Goal: Transaction & Acquisition: Book appointment/travel/reservation

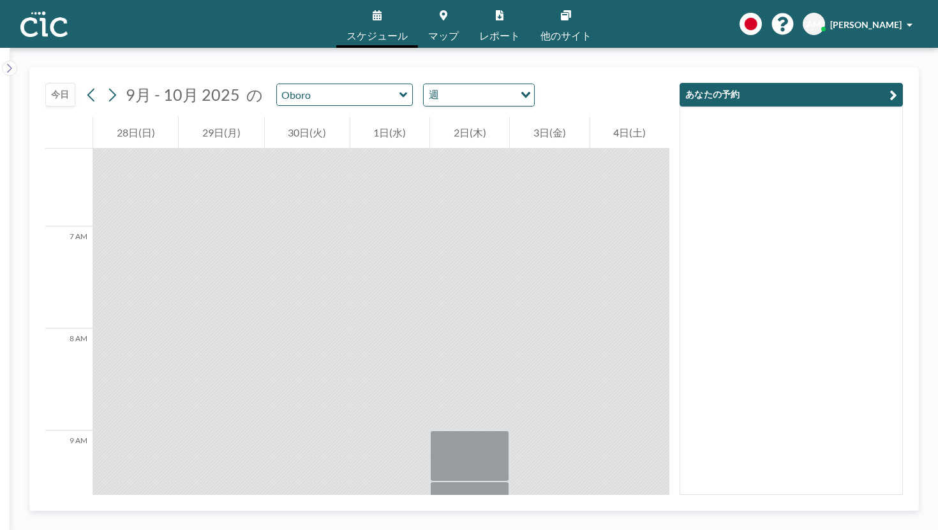
scroll to position [633, 0]
click at [399, 89] on icon at bounding box center [403, 95] width 8 height 13
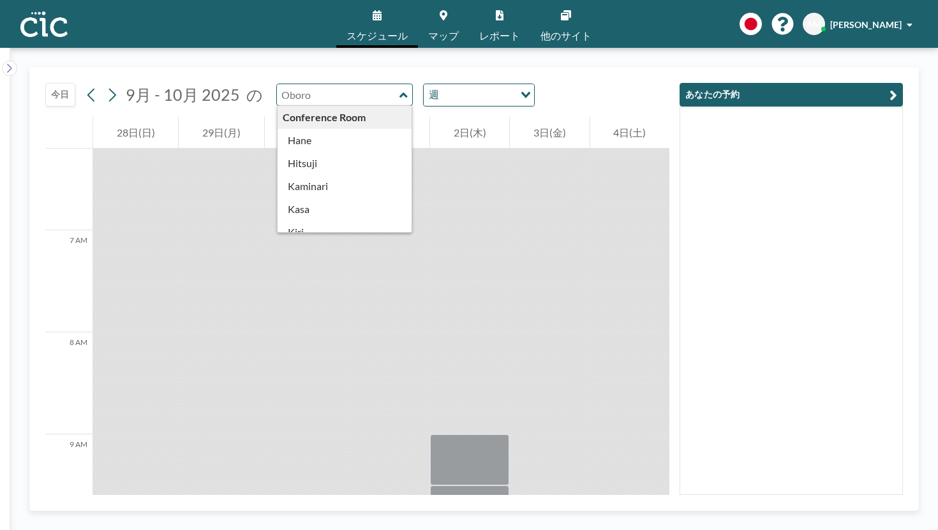
click at [476, 80] on div "[DATE] 9月 - 10月 [DATE] の Conference Room [PERSON_NAME] [PERSON_NAME] [PERSON_NA…" at bounding box center [357, 92] width 624 height 49
click at [474, 82] on div "[DATE] 9月 - 10月 [DATE] の Conference Room [PERSON_NAME] [PERSON_NAME] [PERSON_NA…" at bounding box center [357, 92] width 624 height 49
click at [553, 90] on div "[DATE] 9月 - 10月 [DATE] の Conference Room [PERSON_NAME] [PERSON_NAME] [PERSON_NA…" at bounding box center [357, 92] width 624 height 49
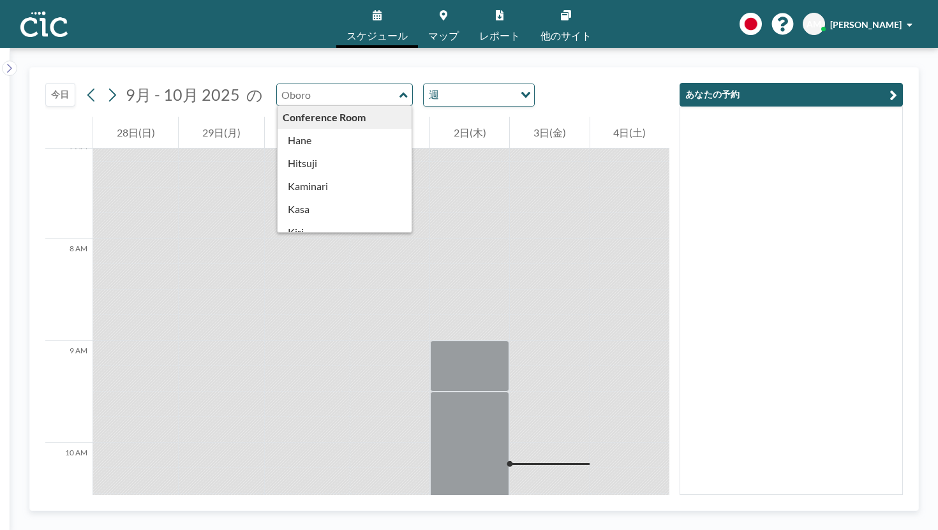
scroll to position [779, 0]
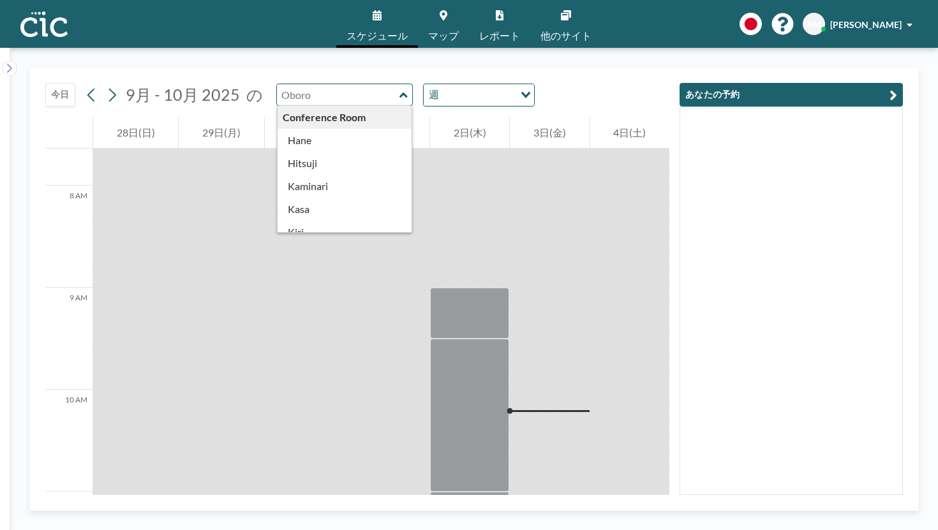
click at [589, 77] on div "[DATE] 9月 - 10月 [DATE] の Conference Room [PERSON_NAME] [PERSON_NAME] [PERSON_NA…" at bounding box center [357, 92] width 624 height 49
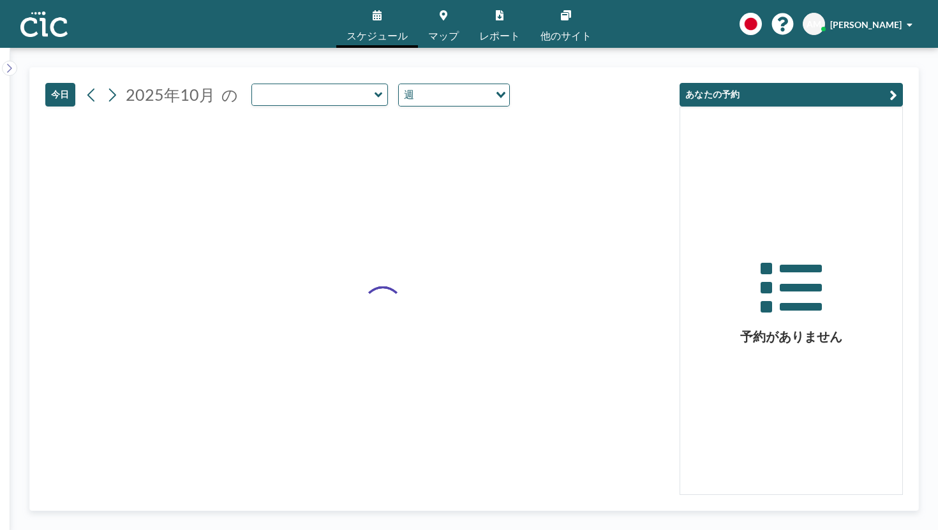
type input "Oboro"
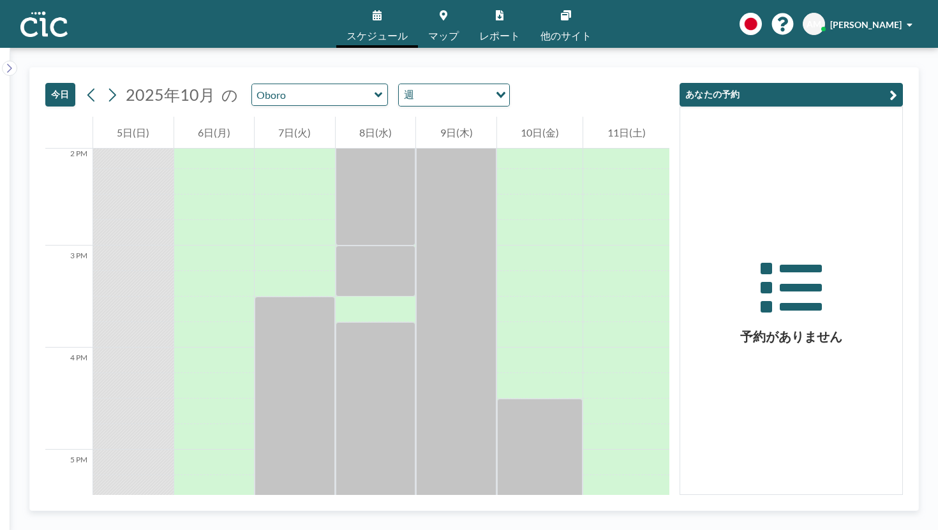
scroll to position [1611, 0]
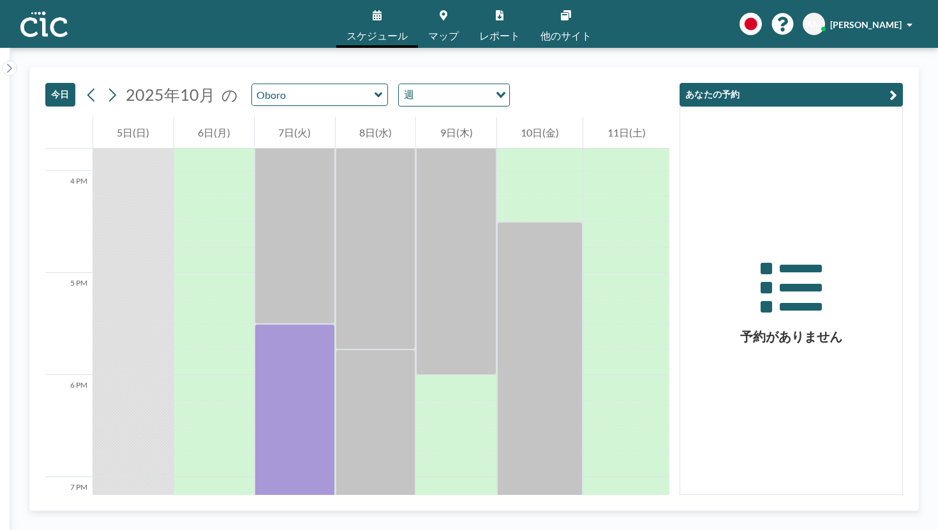
drag, startPoint x: 261, startPoint y: 346, endPoint x: 265, endPoint y: 523, distance: 177.4
click at [265, 523] on div "[DATE] [DATE] の Oboro 週 Loading... 12 AM 1 AM 2 AM 3 AM 4 AM 5 AM 6 AM 7 AM 8 A…" at bounding box center [473, 289] width 927 height 482
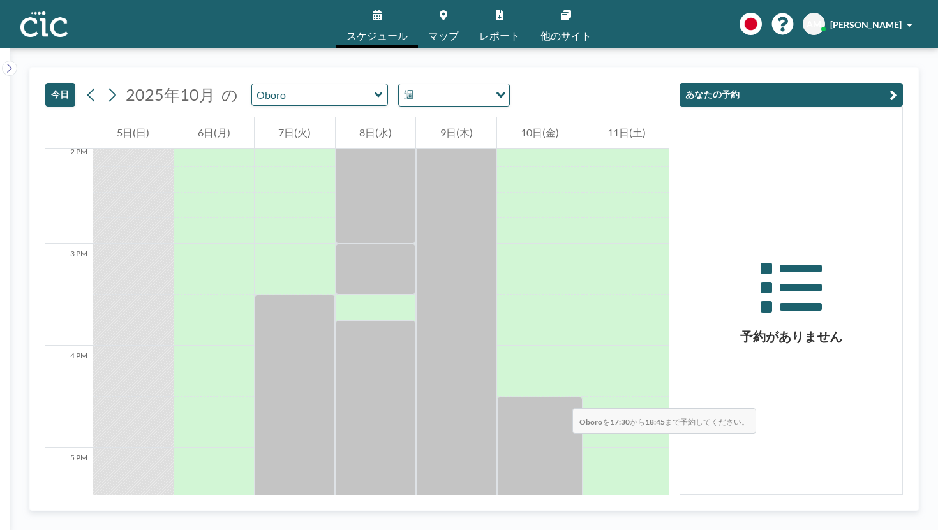
scroll to position [1272, 0]
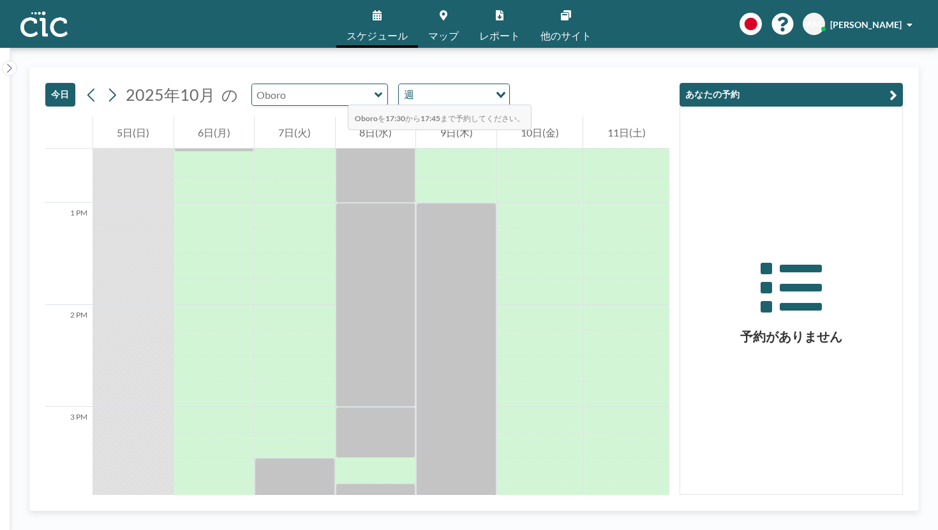
click at [270, 84] on input "text" at bounding box center [313, 94] width 122 height 21
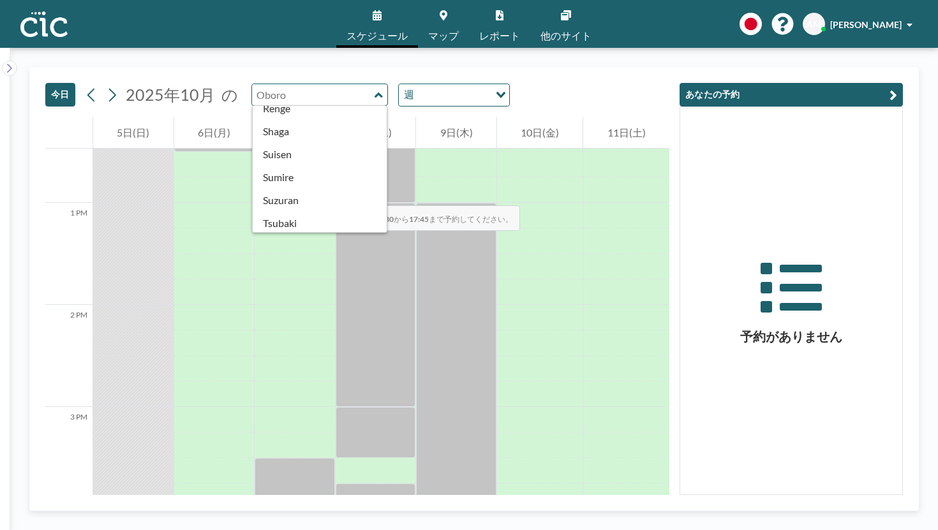
scroll to position [465, 0]
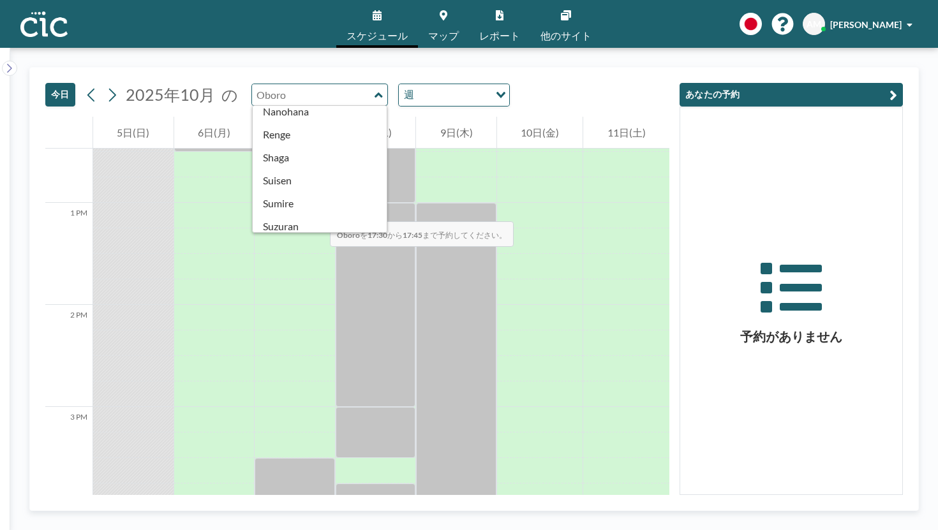
type input "Oboro"
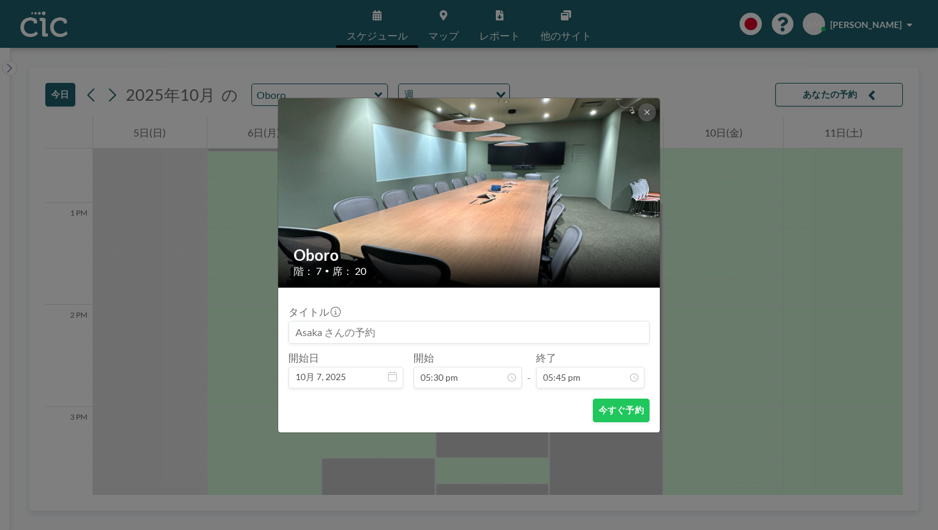
scroll to position [1445, 0]
click at [643, 116] on icon at bounding box center [647, 112] width 8 height 8
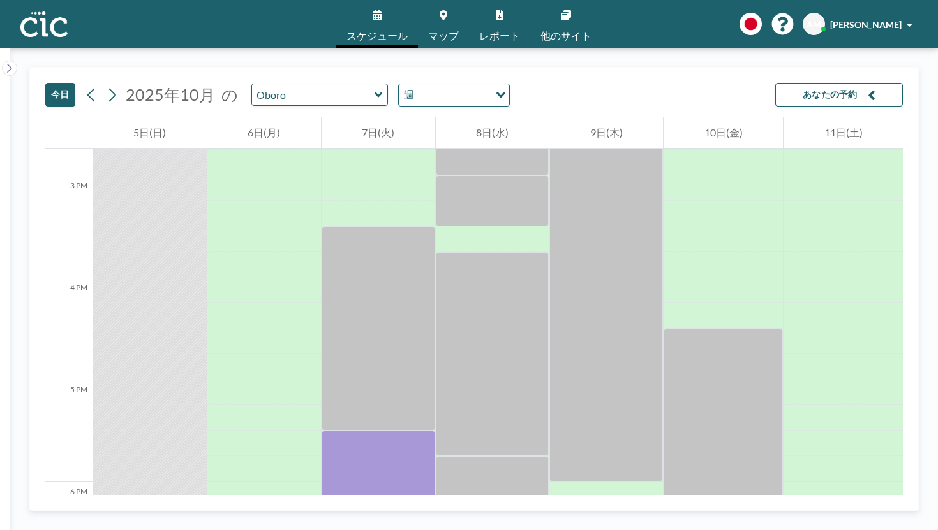
scroll to position [1611, 0]
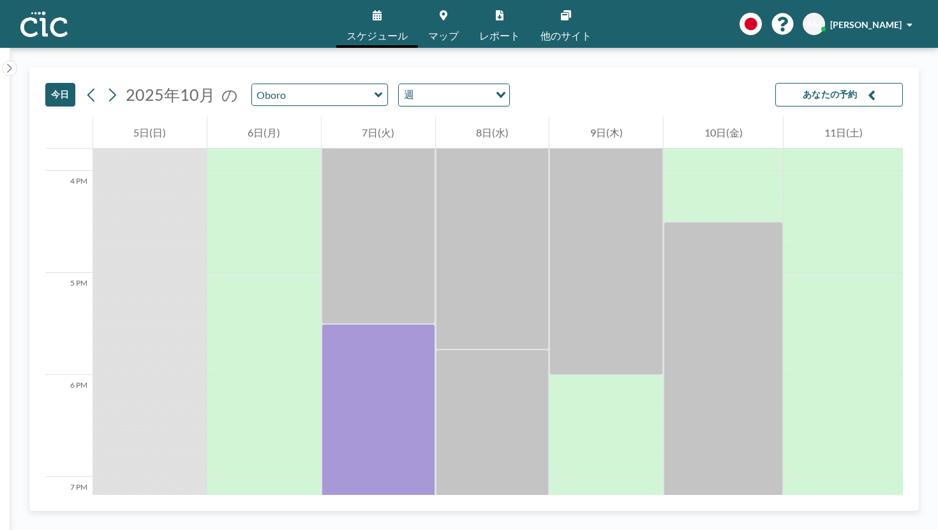
drag, startPoint x: 381, startPoint y: 314, endPoint x: 363, endPoint y: 529, distance: 215.7
click at [363, 529] on div "今日 2025年10月 の Oboro 週 Loading... あなたの予約 12 AM 1 AM 2 AM 3 AM 4 AM 5 AM 6 AM 7 A…" at bounding box center [473, 289] width 927 height 482
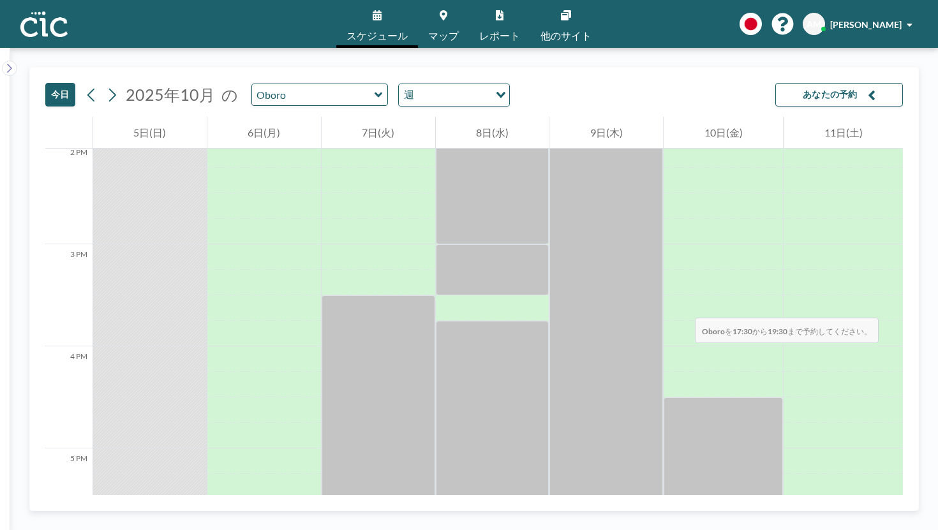
scroll to position [1403, 0]
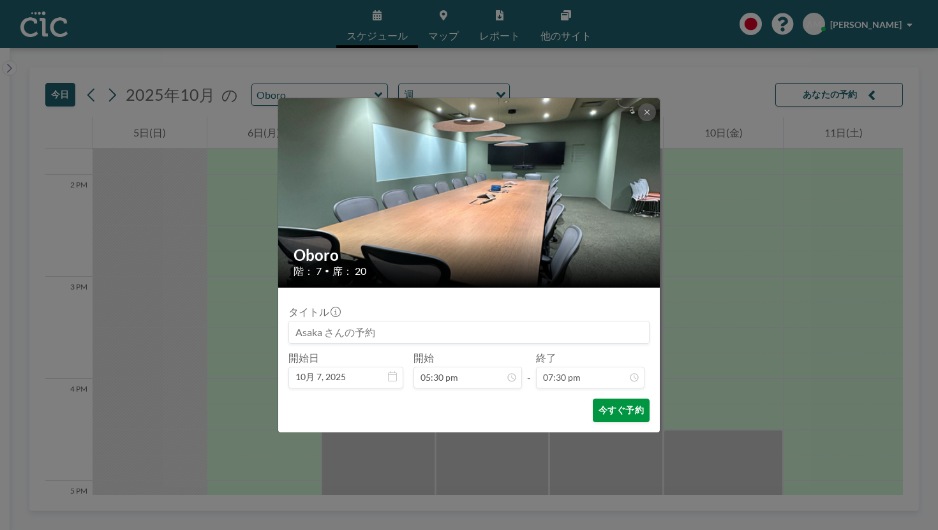
click at [593, 399] on button "今すぐ予約" at bounding box center [621, 411] width 57 height 24
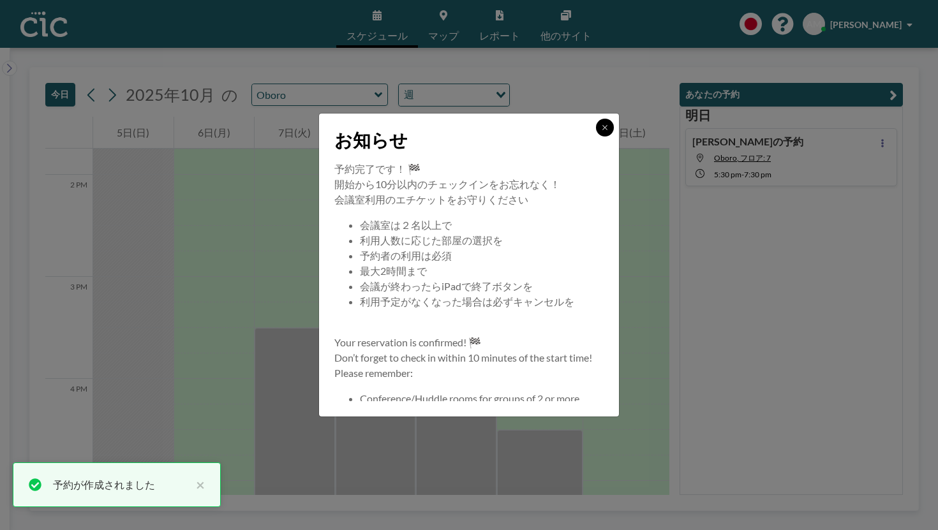
click at [596, 136] on button at bounding box center [605, 128] width 18 height 18
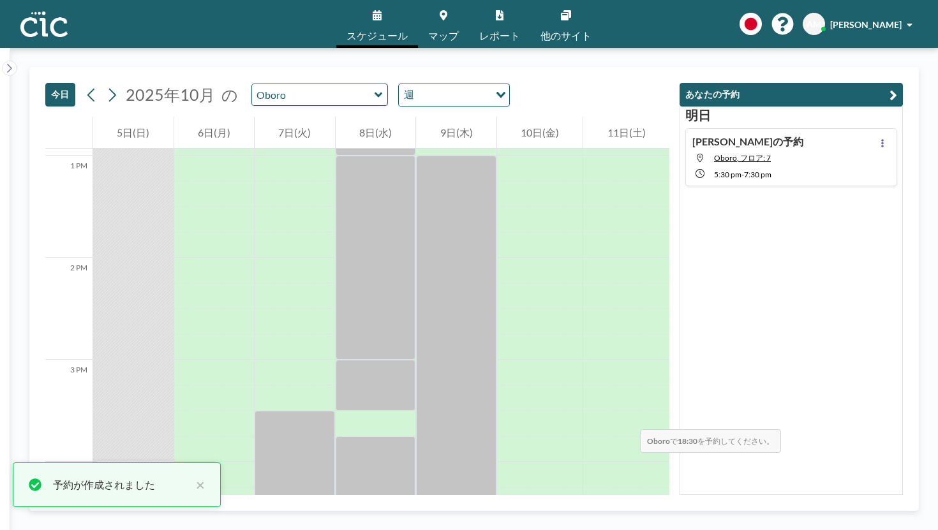
scroll to position [1339, 0]
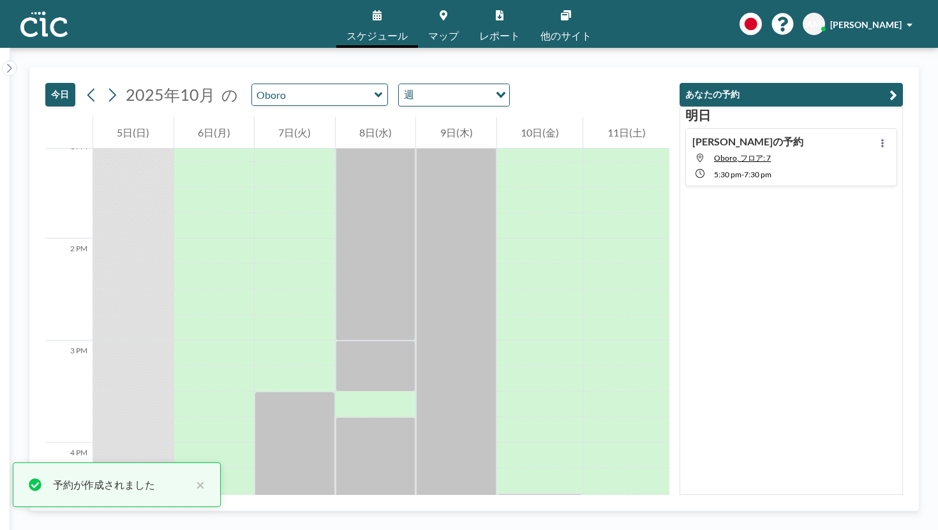
drag, startPoint x: 276, startPoint y: 410, endPoint x: 277, endPoint y: 478, distance: 67.6
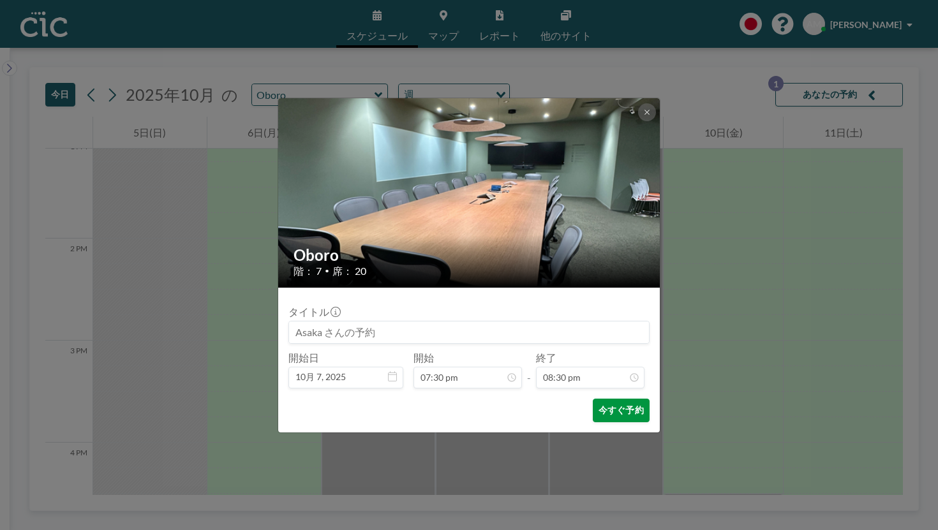
click at [605, 399] on button "今すぐ予約" at bounding box center [621, 411] width 57 height 24
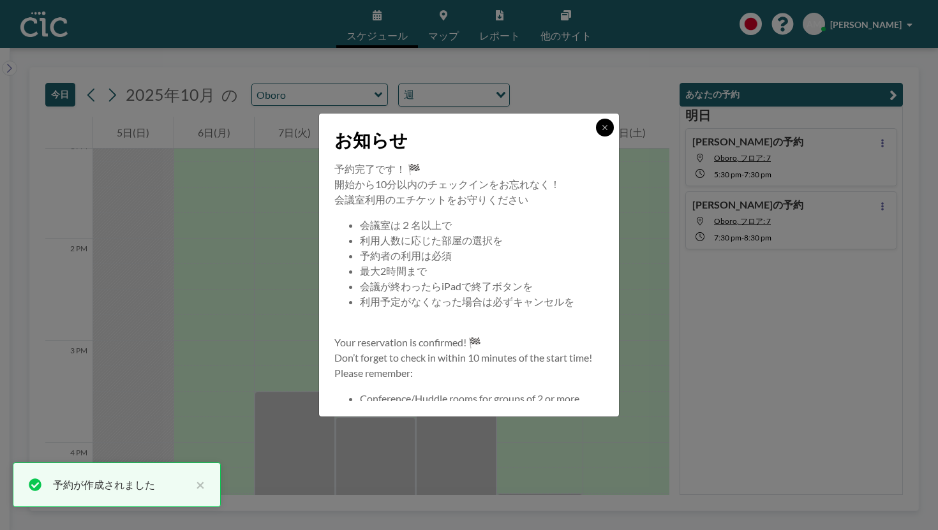
click at [601, 131] on icon at bounding box center [605, 128] width 8 height 8
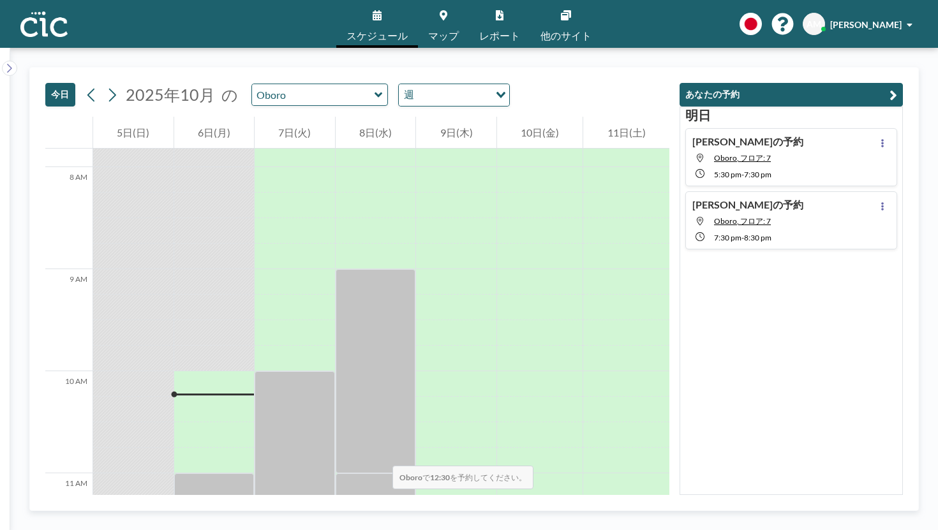
scroll to position [792, 0]
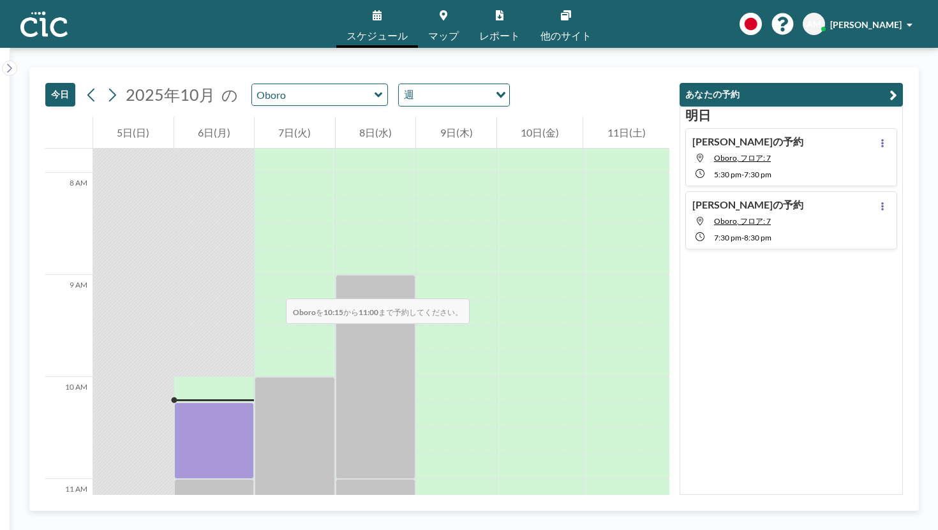
drag, startPoint x: 216, startPoint y: 186, endPoint x: 218, endPoint y: 230, distance: 43.4
click at [218, 402] on div at bounding box center [214, 440] width 80 height 77
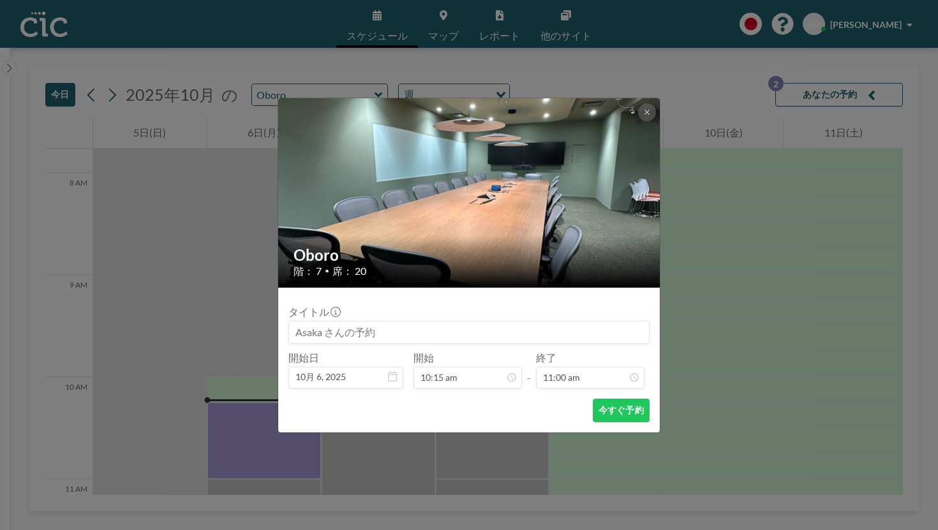
scroll to position [896, 0]
click at [593, 399] on button "今すぐ予約" at bounding box center [621, 411] width 57 height 24
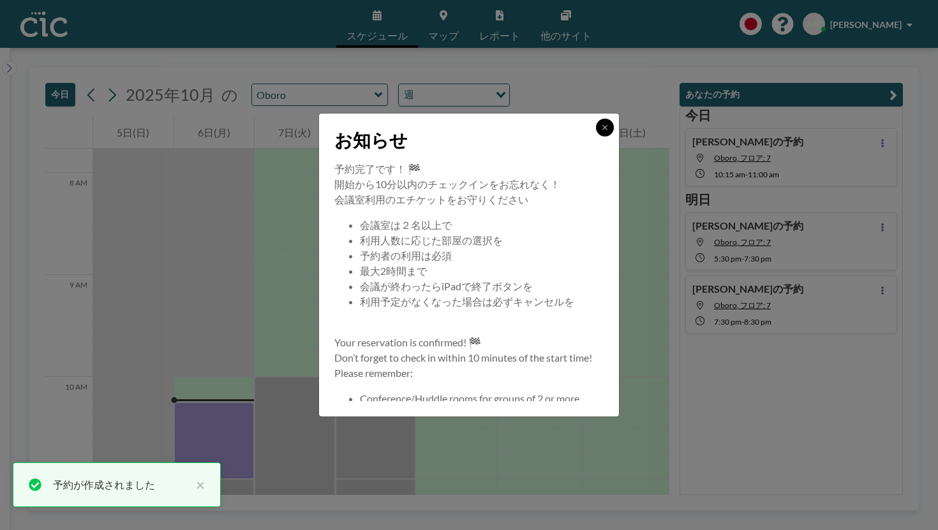
click at [596, 136] on button at bounding box center [605, 128] width 18 height 18
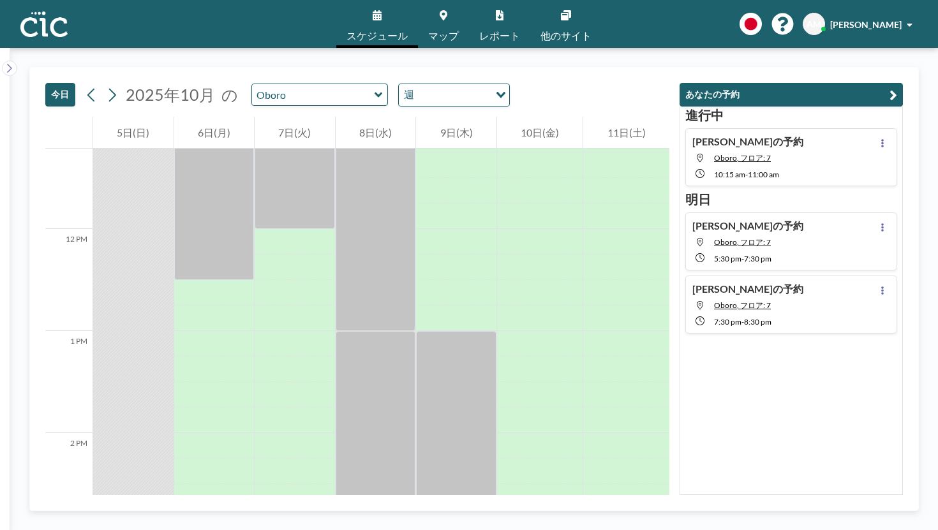
scroll to position [1148, 0]
drag, startPoint x: 300, startPoint y: 233, endPoint x: 300, endPoint y: 246, distance: 12.1
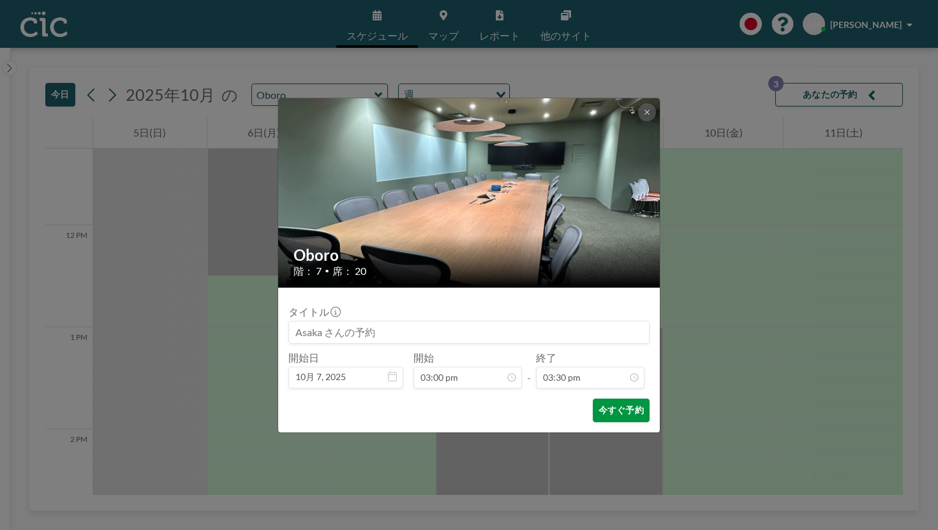
click at [598, 399] on button "今すぐ予約" at bounding box center [621, 411] width 57 height 24
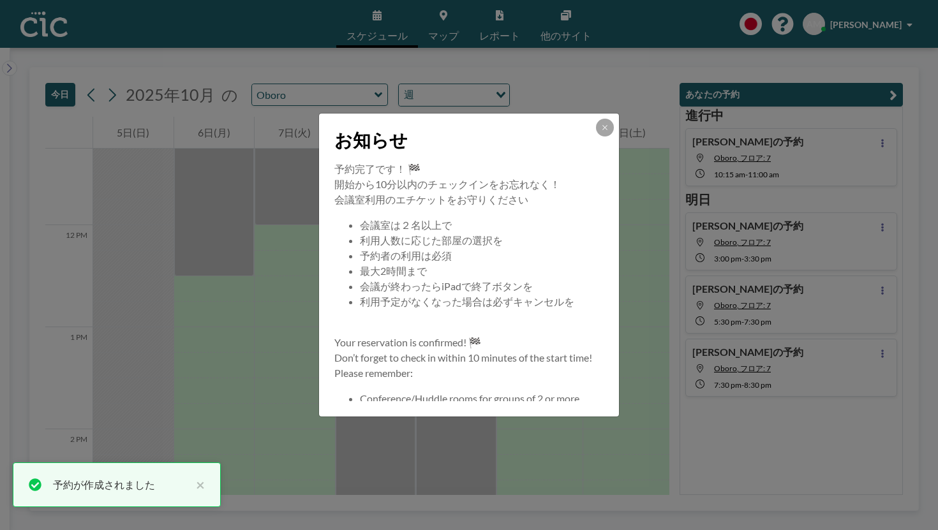
click at [587, 148] on div "お知らせ" at bounding box center [469, 138] width 300 height 48
click at [601, 131] on icon at bounding box center [605, 128] width 8 height 8
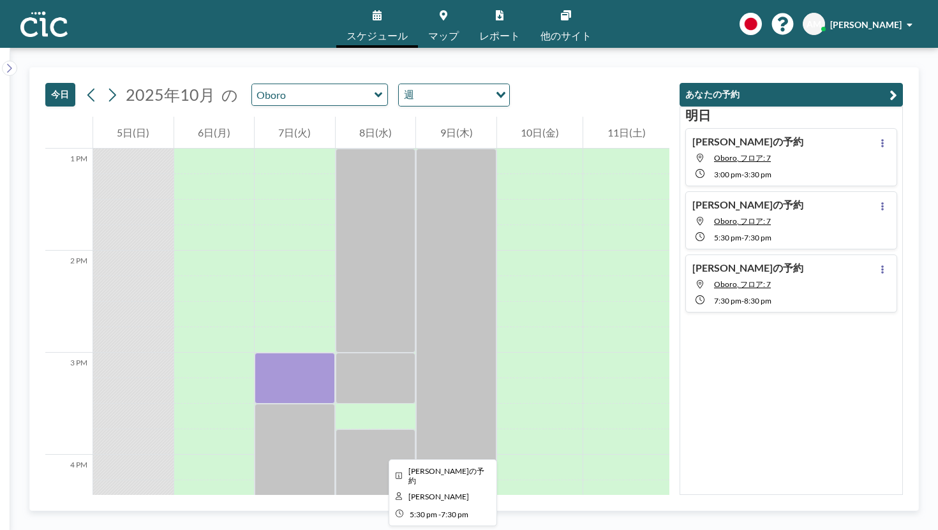
scroll to position [1331, 0]
